Goal: Communication & Community: Answer question/provide support

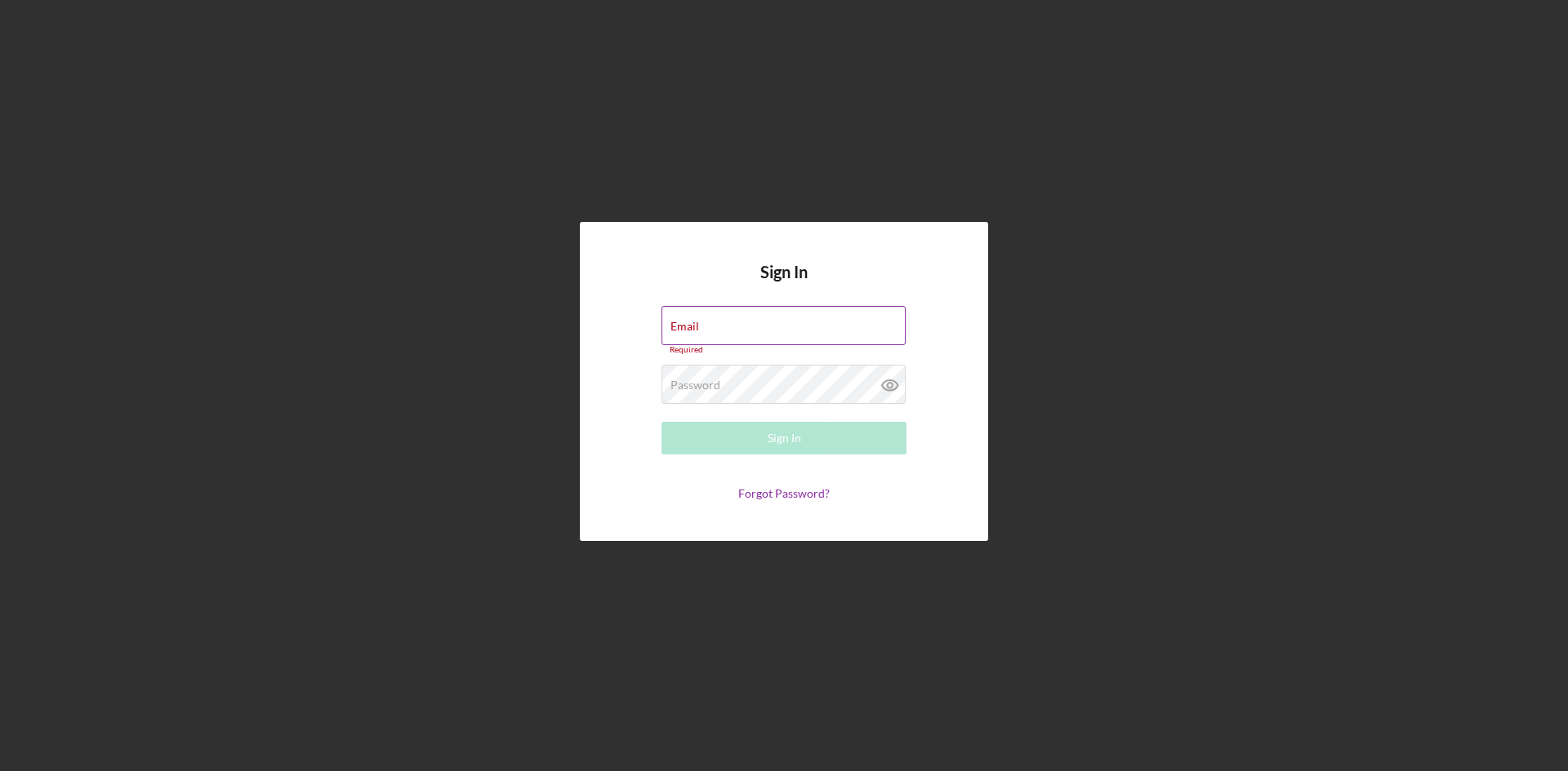
click at [739, 320] on div "Email Required" at bounding box center [784, 331] width 245 height 49
click at [603, 414] on div "Sign In Email Required Password Required Sign In Forgot Password?" at bounding box center [784, 382] width 408 height 320
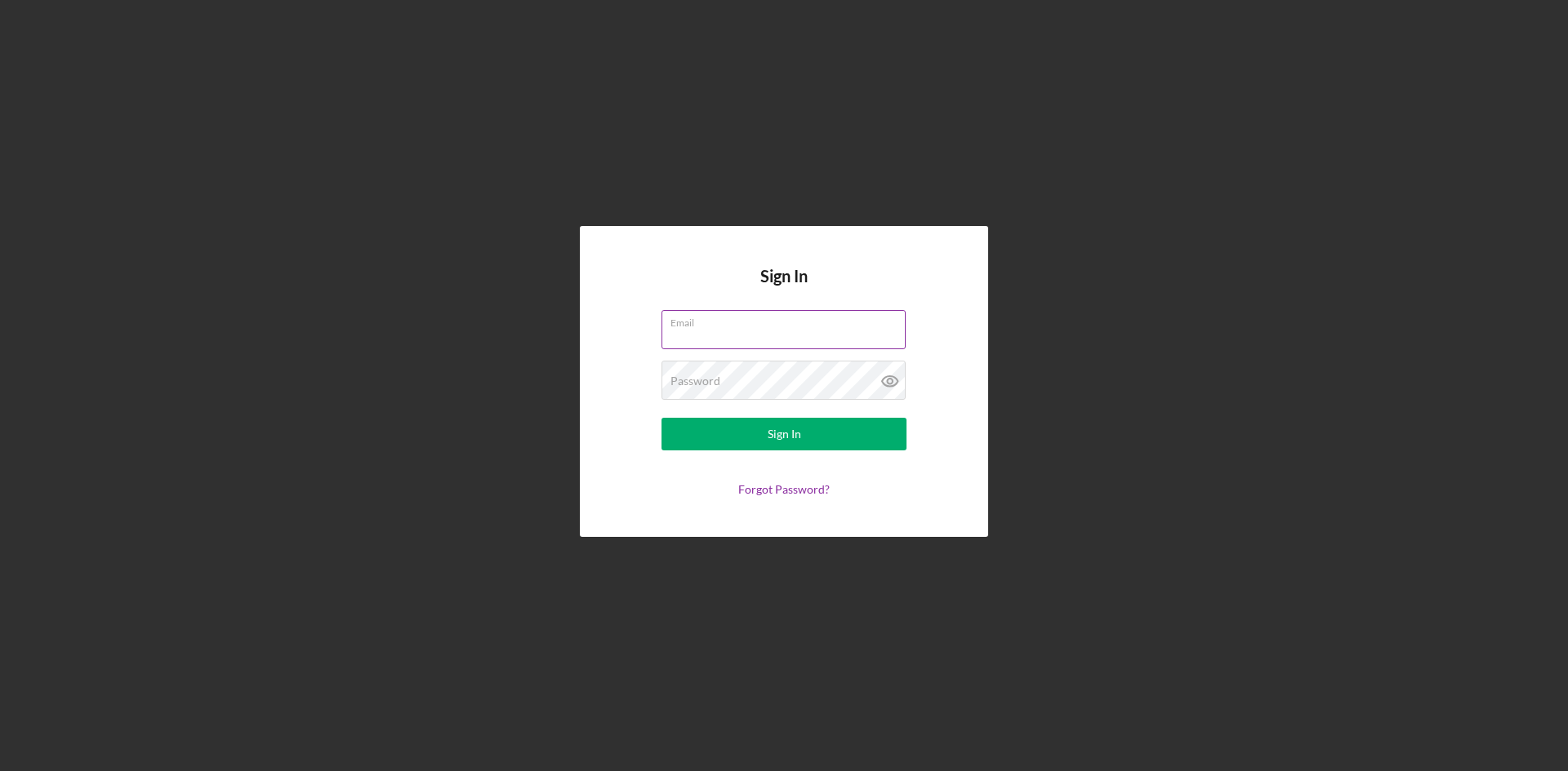
type input "[EMAIL_ADDRESS][DOMAIN_NAME]"
click at [798, 430] on div "Sign In" at bounding box center [784, 434] width 34 height 33
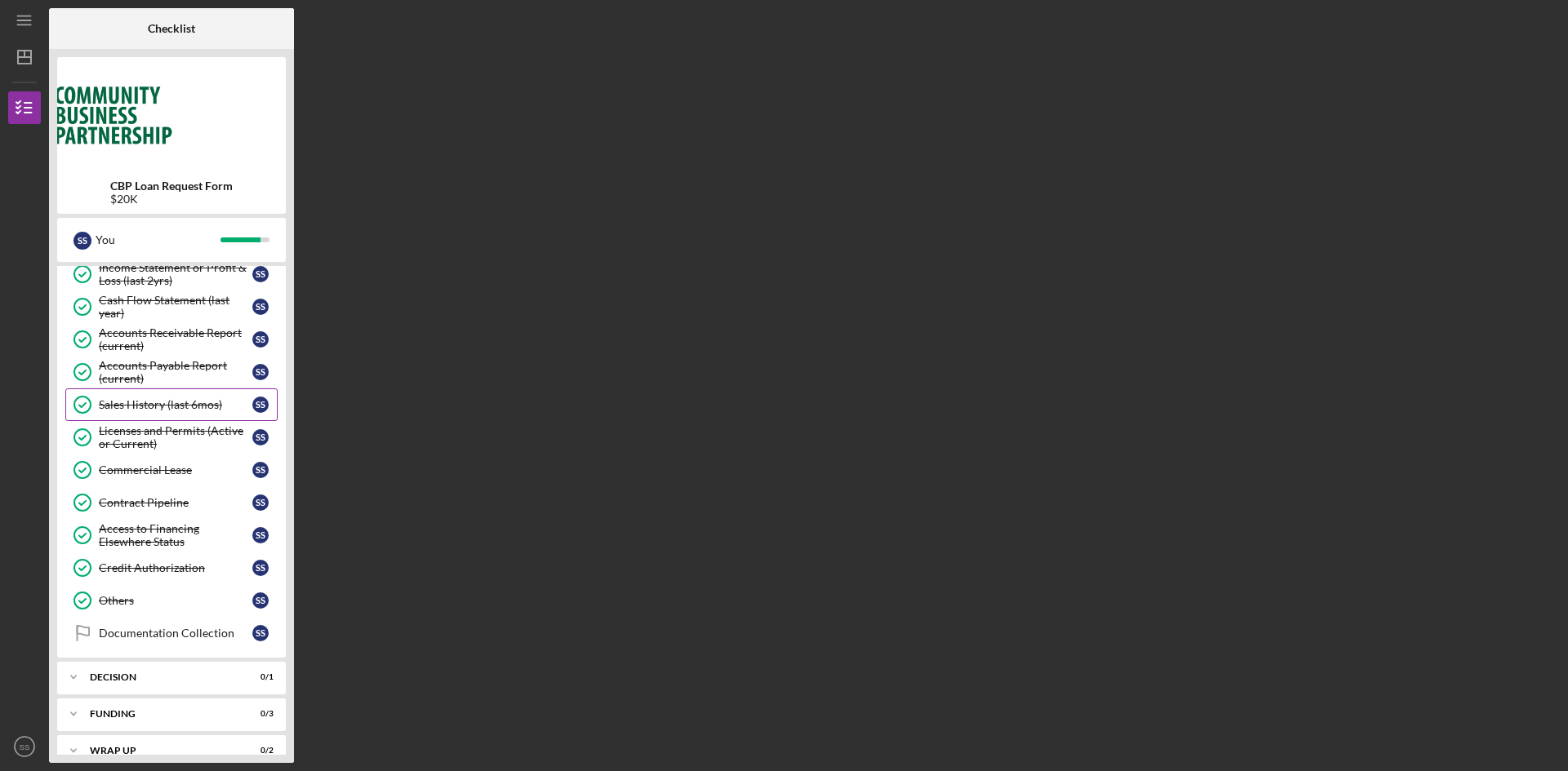
scroll to position [557, 0]
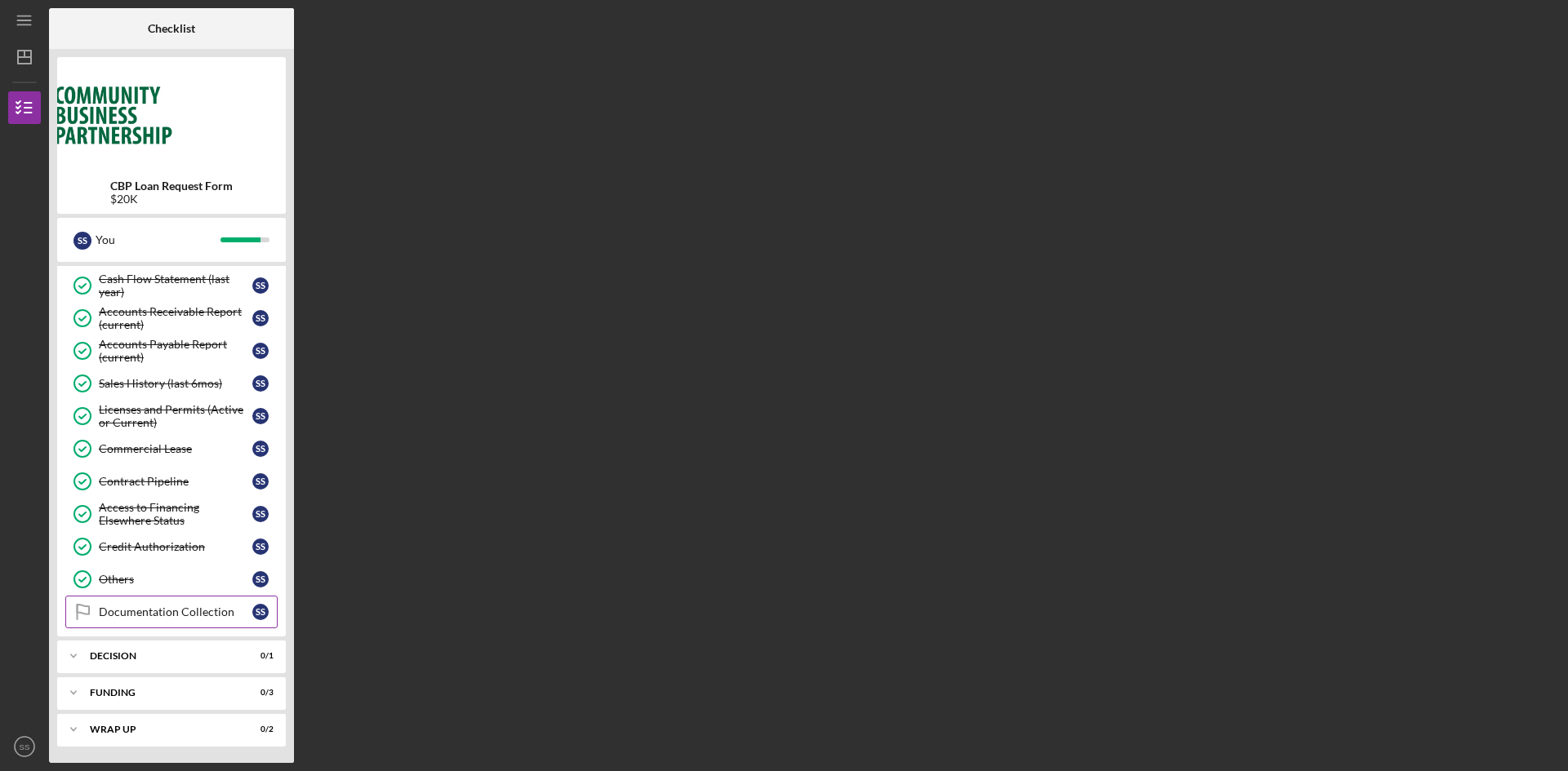
click at [142, 606] on div "Documentation Collection" at bounding box center [175, 612] width 154 height 13
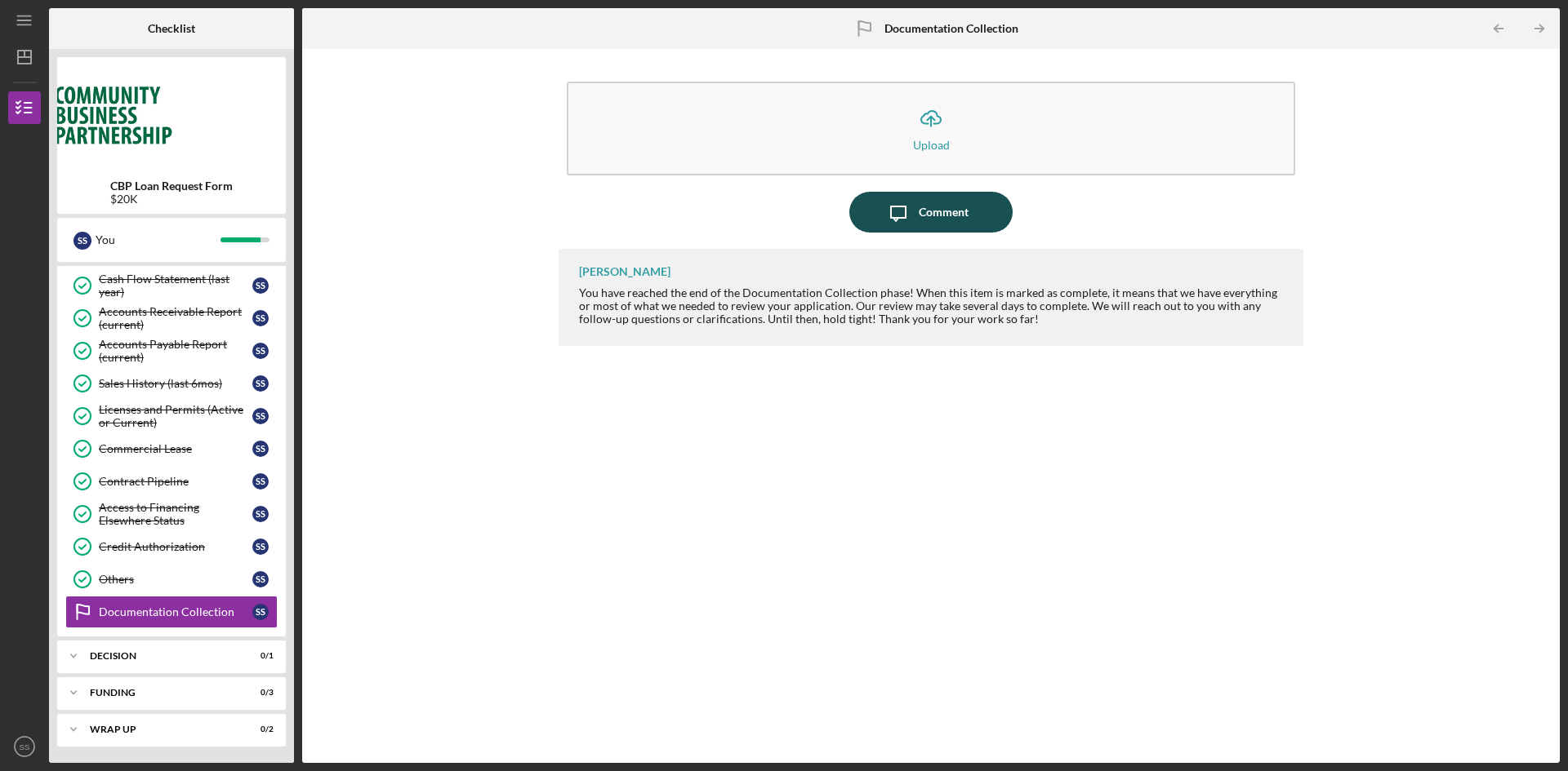
click at [954, 204] on div "Comment" at bounding box center [943, 212] width 50 height 41
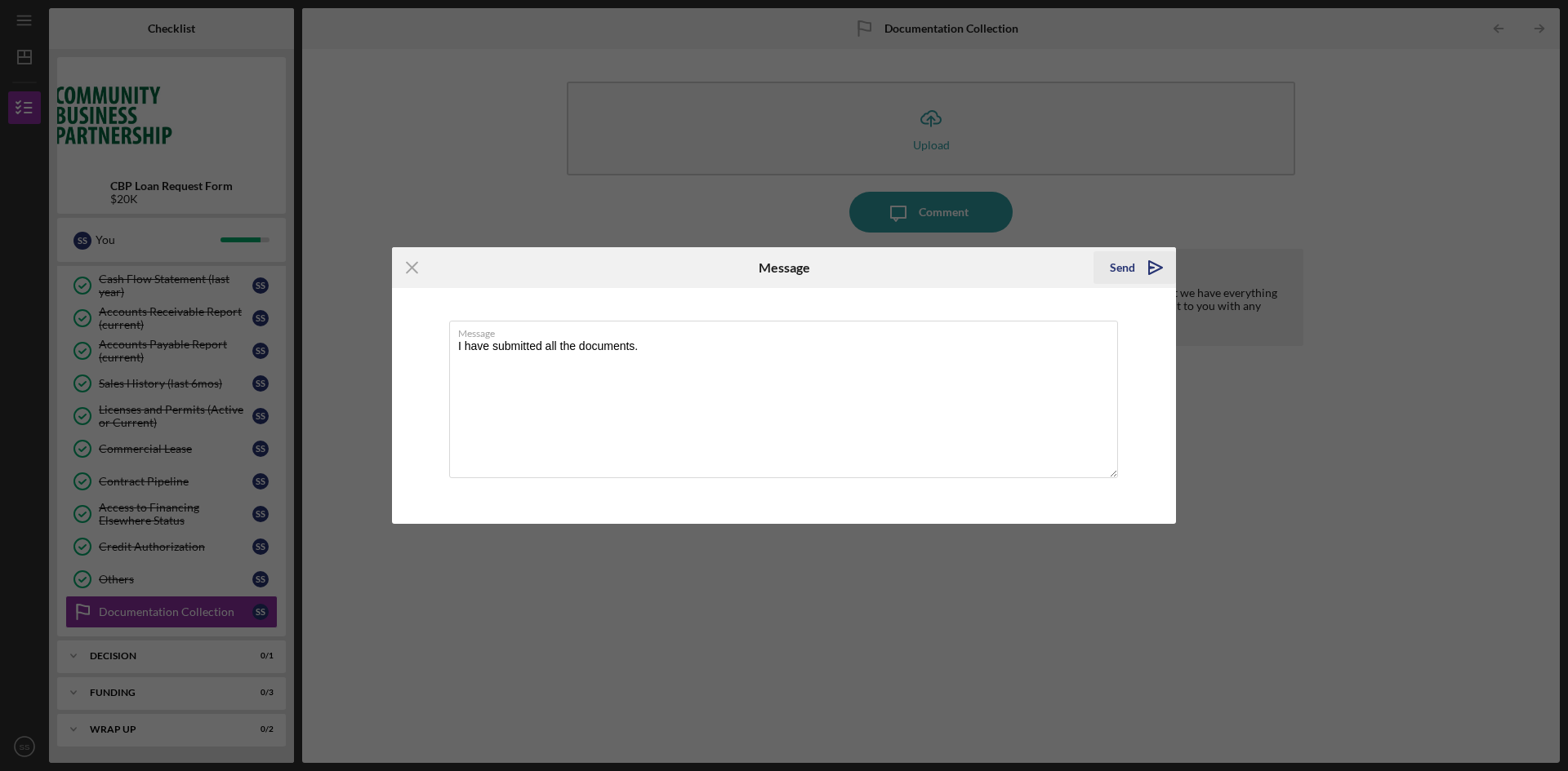
type textarea "I have submitted all the documents."
click at [1133, 269] on div "Send" at bounding box center [1122, 268] width 25 height 33
